Goal: Information Seeking & Learning: Understand process/instructions

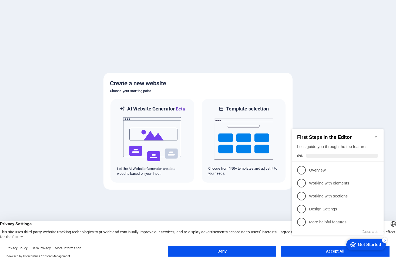
click at [327, 253] on appcues-checklist "Contextual help checklist present on screen" at bounding box center [338, 188] width 98 height 132
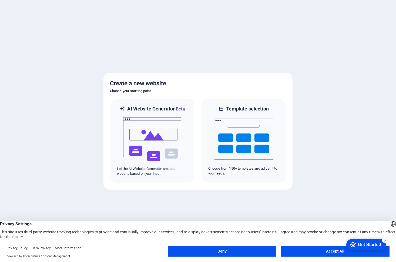
click at [362, 245] on div "Get Started" at bounding box center [369, 244] width 23 height 5
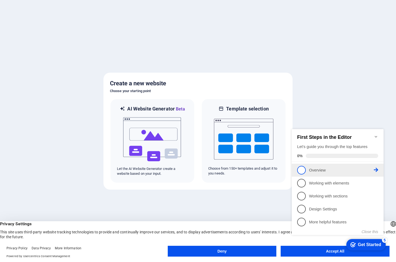
click at [303, 170] on span "1" at bounding box center [301, 170] width 9 height 9
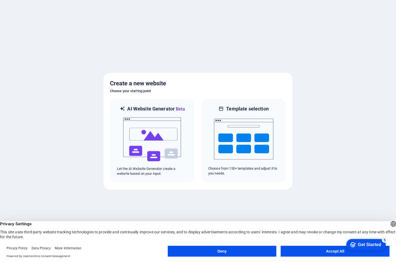
click at [365, 244] on div "Get Started" at bounding box center [369, 244] width 23 height 5
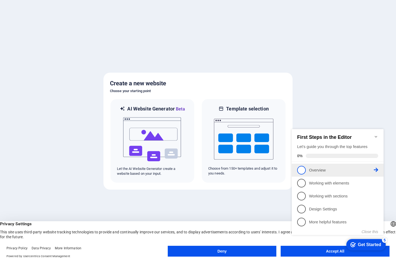
click at [378, 168] on icon at bounding box center [376, 170] width 4 height 4
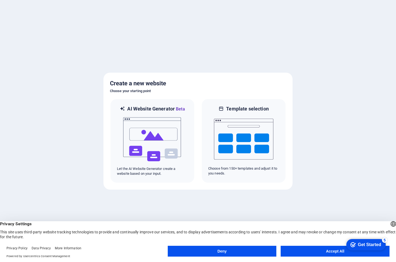
click at [367, 245] on div "Get Started" at bounding box center [369, 244] width 23 height 5
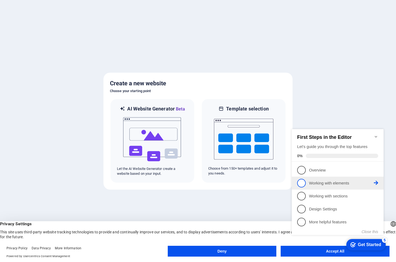
click at [331, 183] on p "Working with elements - incomplete" at bounding box center [341, 183] width 65 height 6
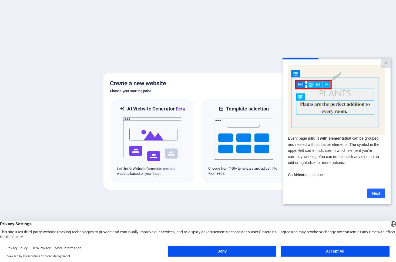
click at [376, 195] on link "Next" at bounding box center [376, 193] width 18 height 10
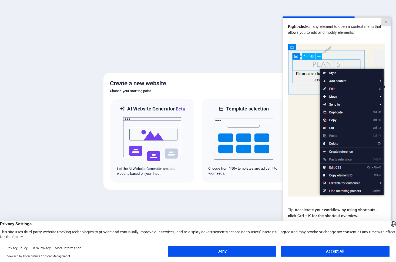
click at [346, 250] on button "Accept All" at bounding box center [335, 251] width 109 height 11
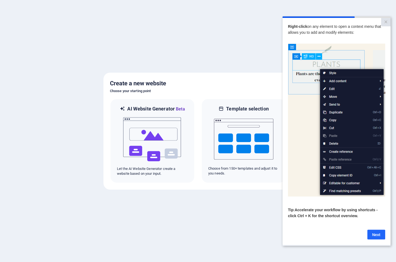
click at [375, 236] on link "Next" at bounding box center [376, 235] width 18 height 10
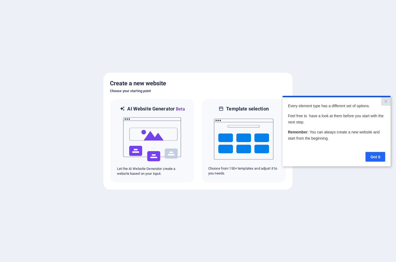
click at [375, 156] on link "Got it" at bounding box center [375, 157] width 20 height 10
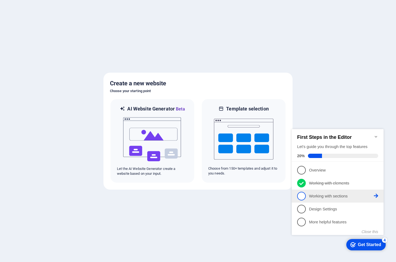
click at [319, 196] on p "Working with sections - incomplete" at bounding box center [341, 196] width 65 height 6
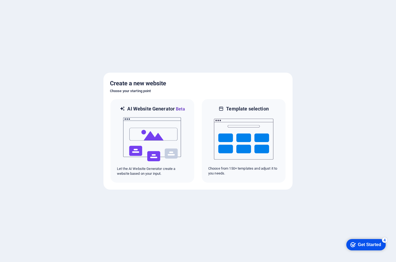
click at [366, 244] on div "Get Started" at bounding box center [369, 244] width 23 height 5
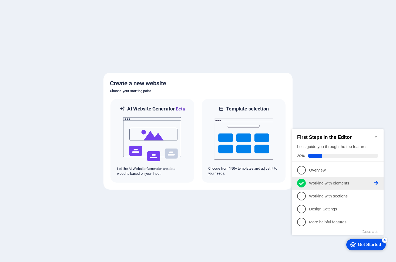
click at [376, 181] on icon at bounding box center [376, 183] width 4 height 4
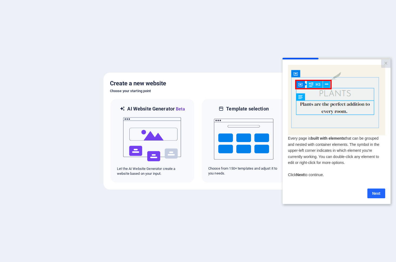
click at [377, 193] on link "Next" at bounding box center [376, 193] width 18 height 10
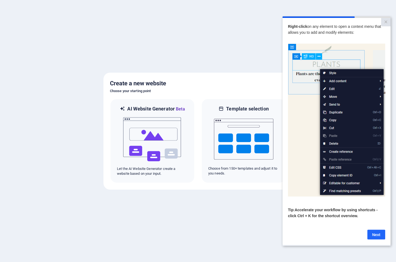
click at [375, 235] on link "Next" at bounding box center [376, 235] width 18 height 10
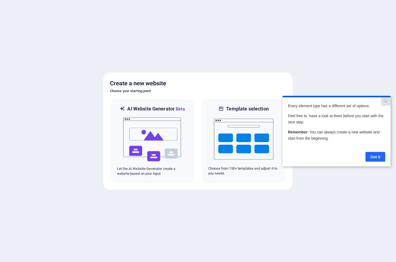
click at [378, 157] on link "Got it" at bounding box center [375, 157] width 20 height 10
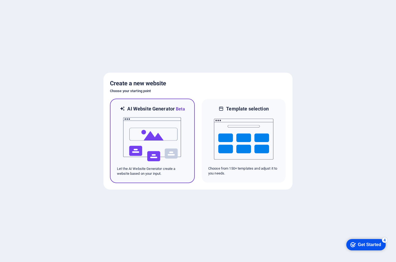
click at [157, 141] on img at bounding box center [152, 139] width 59 height 54
